Goal: Find specific page/section: Find specific page/section

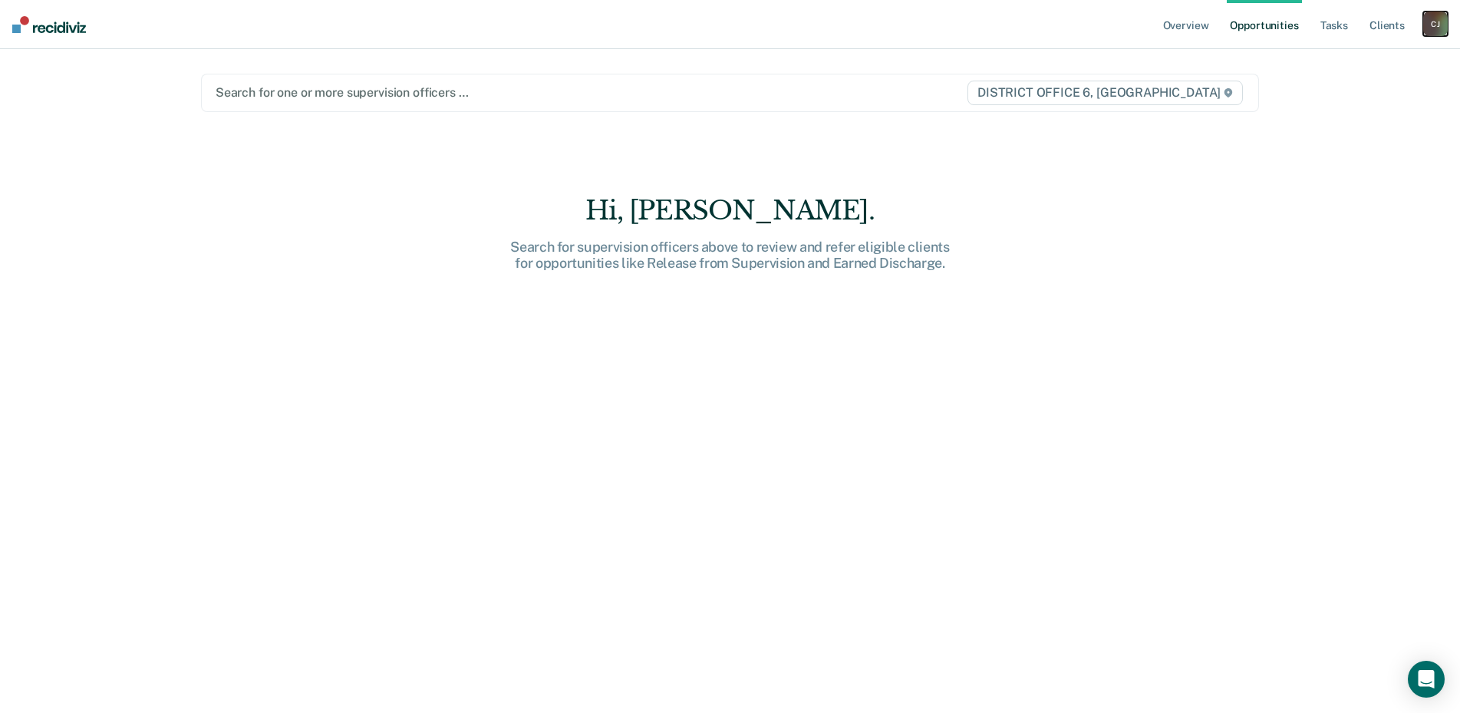
click at [1431, 21] on div "[PERSON_NAME]" at bounding box center [1435, 24] width 25 height 25
click at [1378, 99] on link "Go to Operations" at bounding box center [1374, 100] width 124 height 13
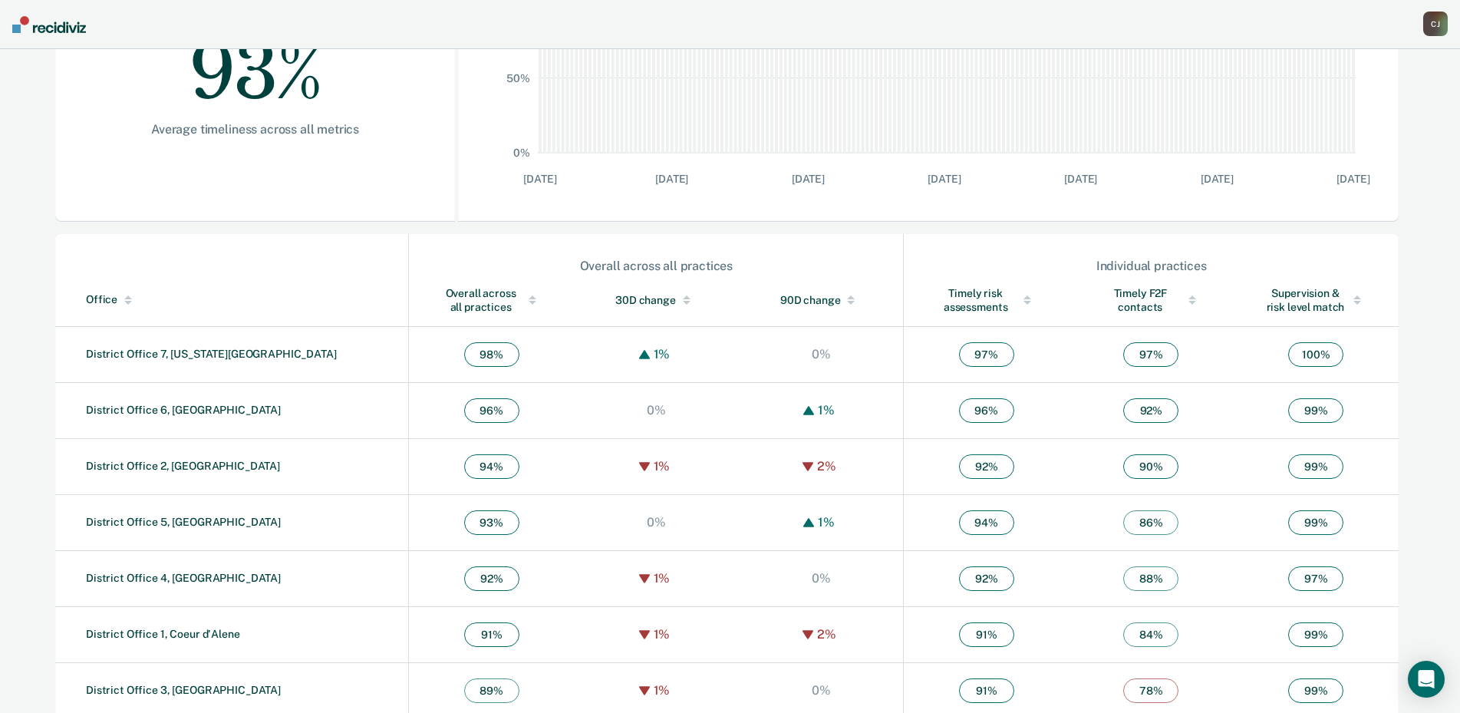
scroll to position [357, 0]
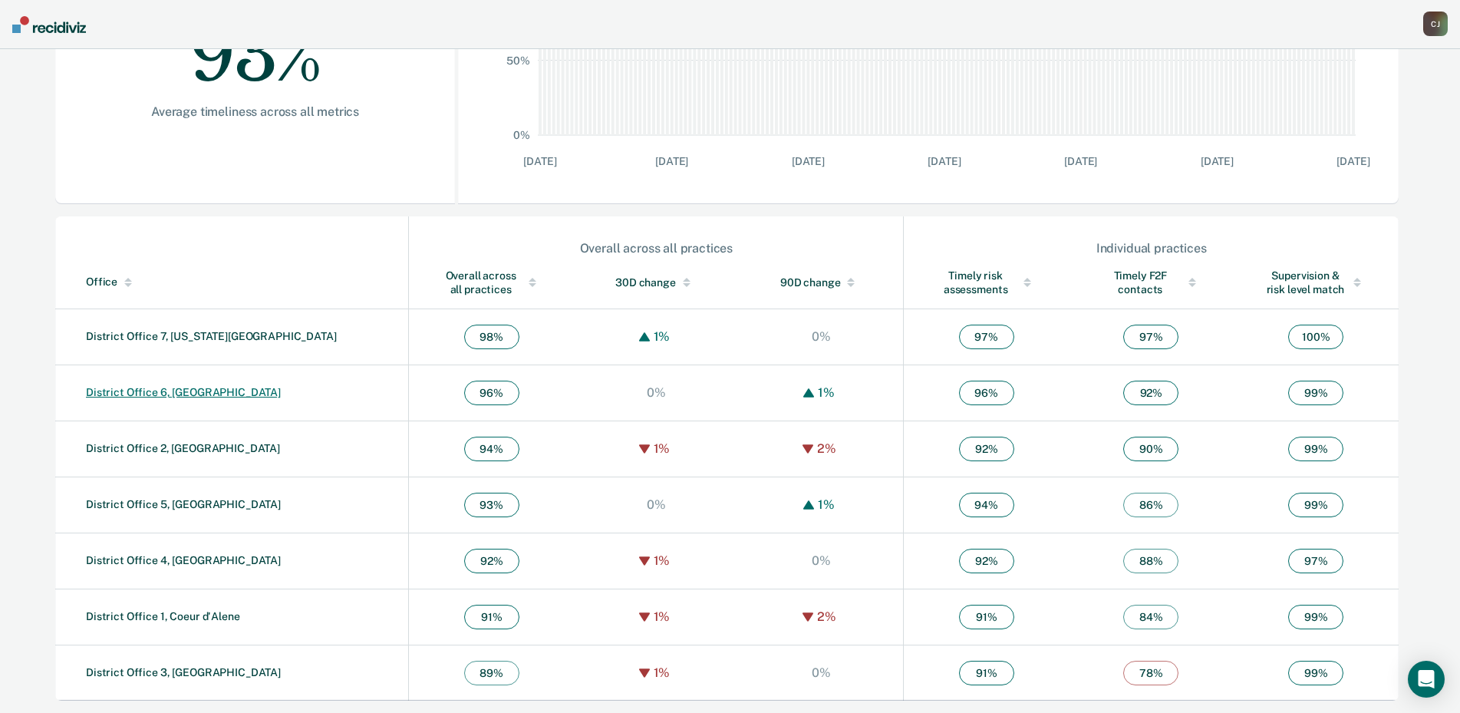
click at [184, 392] on link "District Office 6, [GEOGRAPHIC_DATA]" at bounding box center [183, 392] width 195 height 12
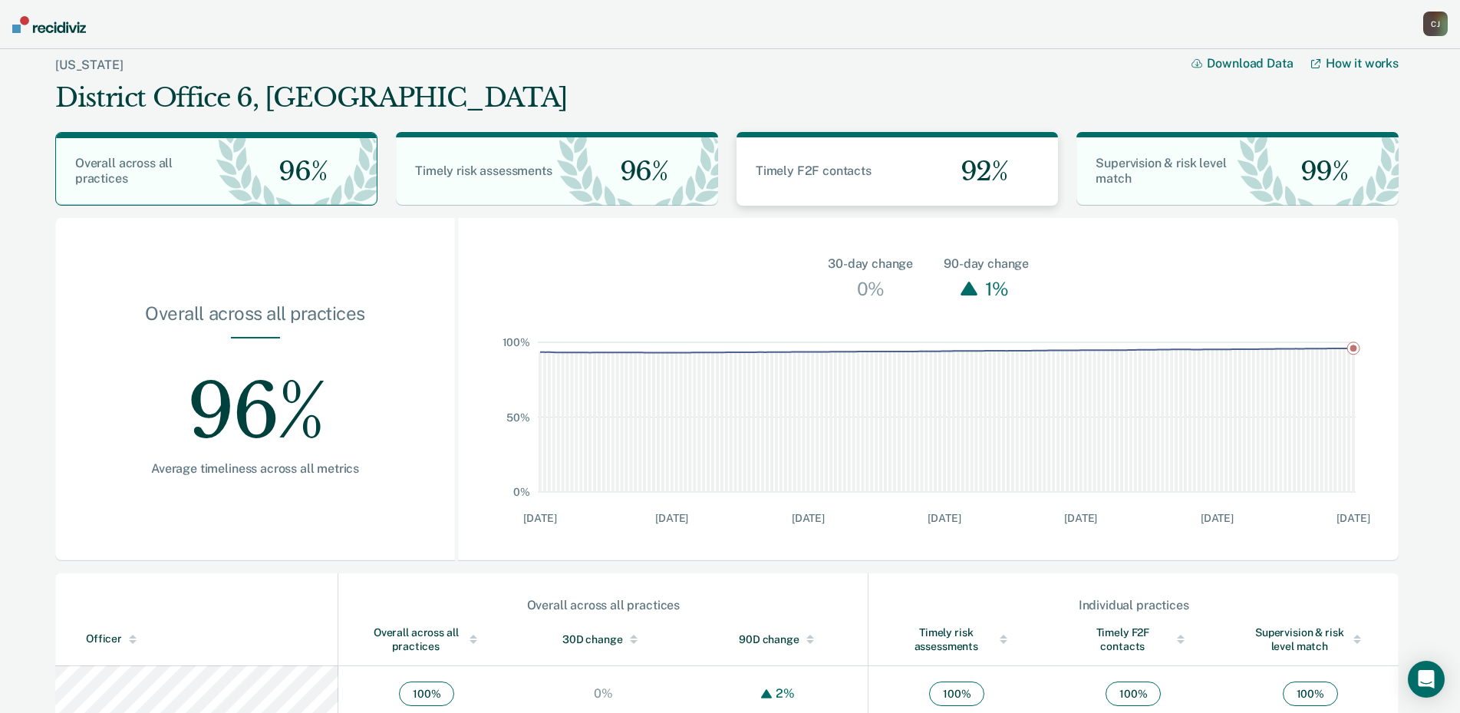
click at [826, 172] on span "Timely F2F contacts" at bounding box center [814, 170] width 116 height 15
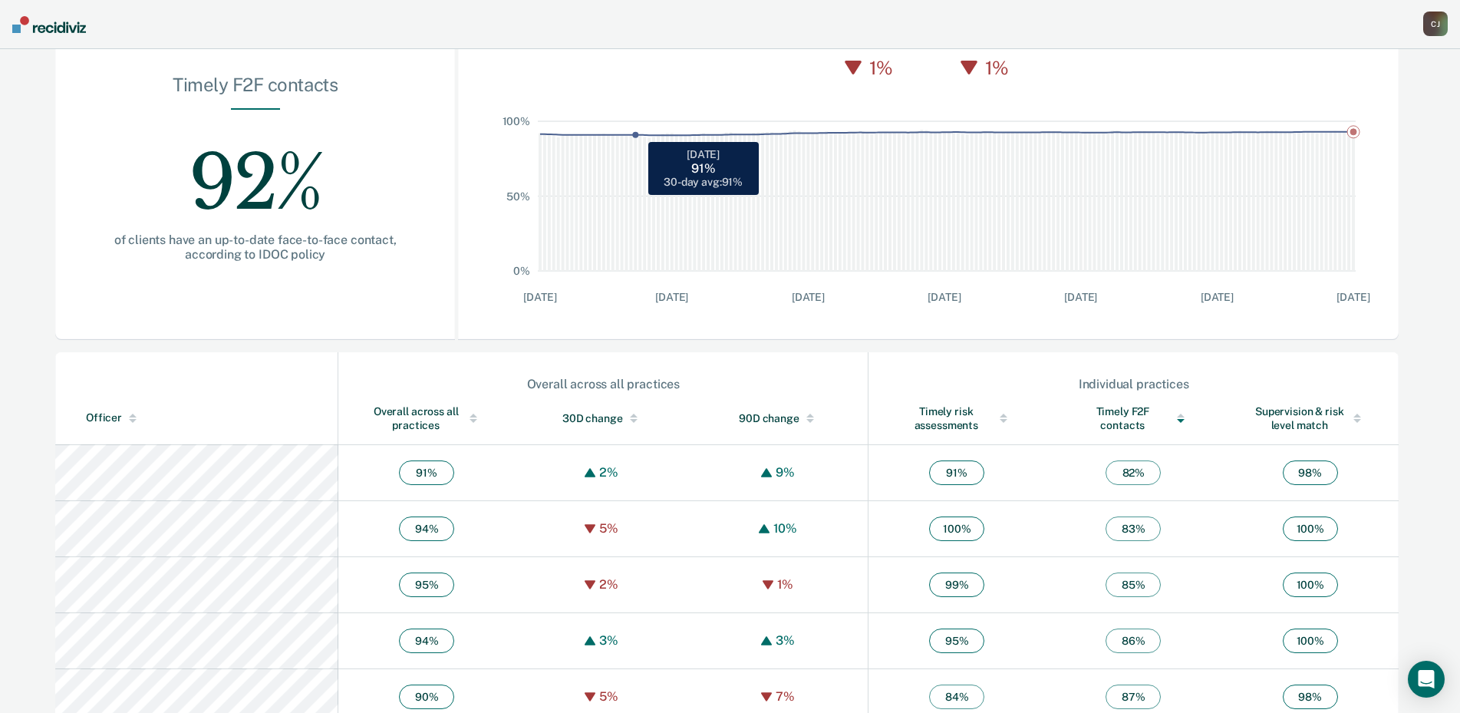
scroll to position [230, 0]
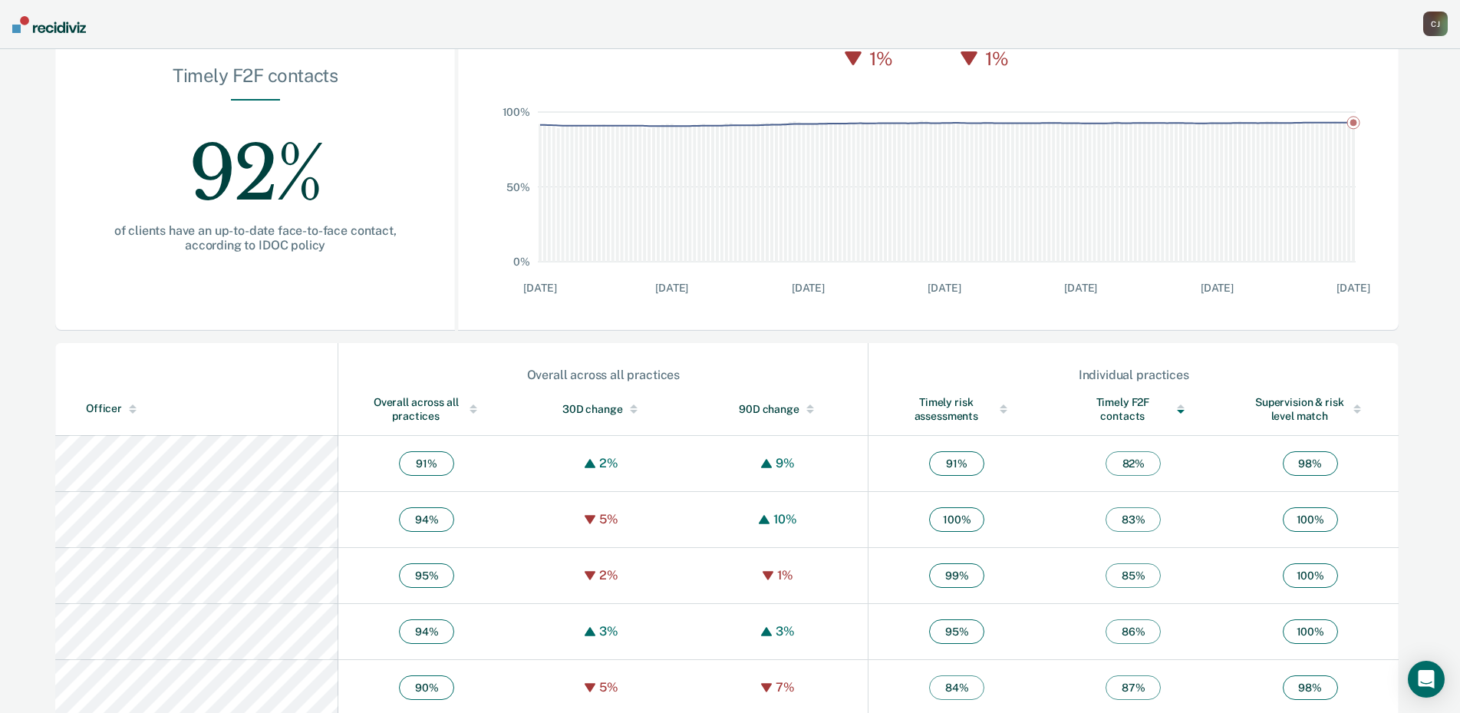
click at [469, 405] on div at bounding box center [473, 406] width 8 height 4
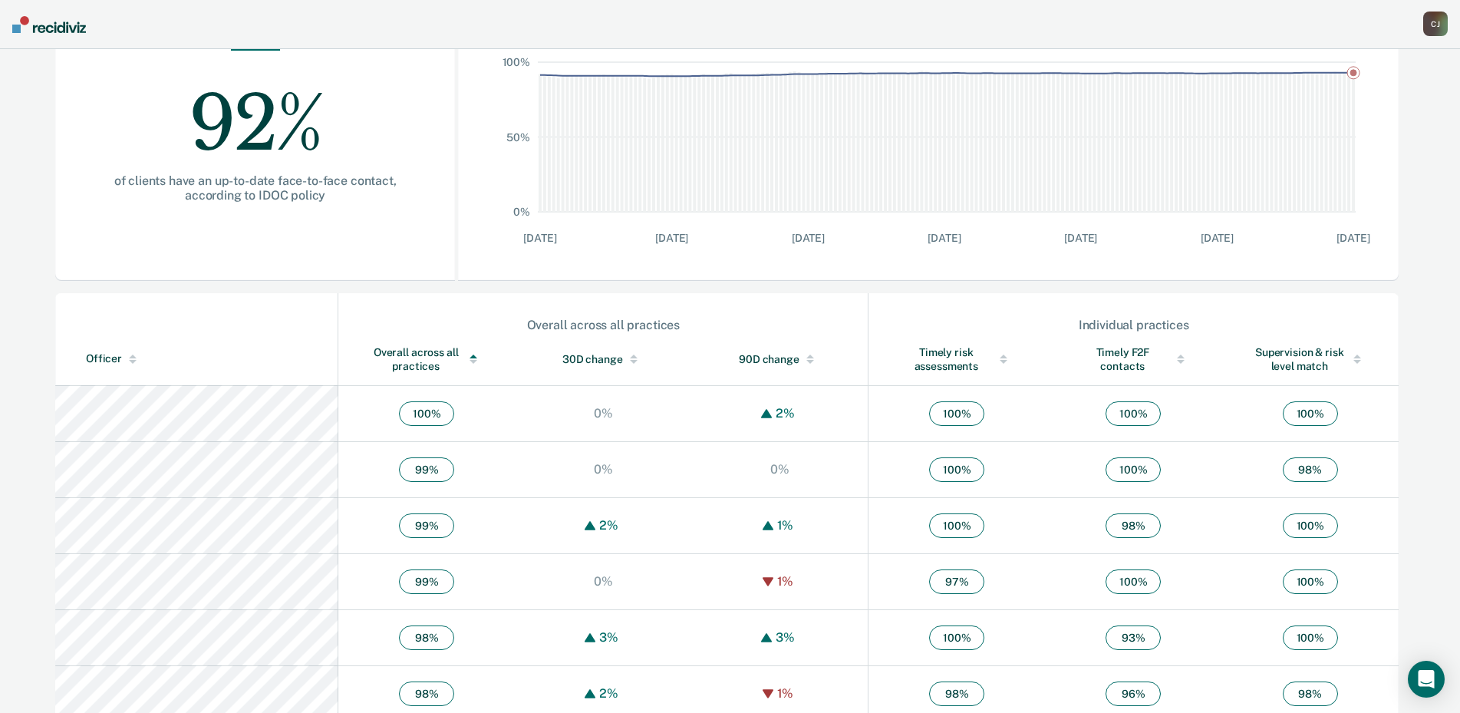
scroll to position [0, 0]
